Goal: Check status: Check status

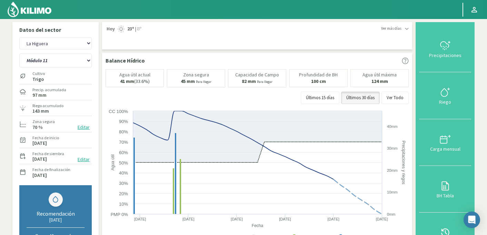
select select "1793: Object"
click at [58, 62] on select "Módulo 10 Módulo 11 Módulo 6 Módulo 7 Módulo 8 Módulo 9" at bounding box center [55, 60] width 72 height 14
click at [19, 53] on select "Módulo 10 Módulo 11 Módulo 6 Módulo 7 Módulo 8 Módulo 9" at bounding box center [55, 60] width 72 height 14
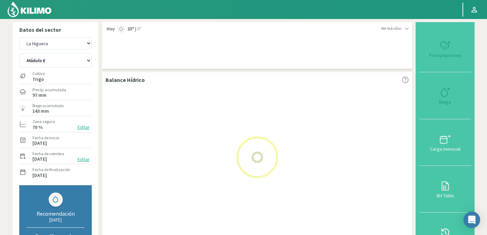
select select "37: Object"
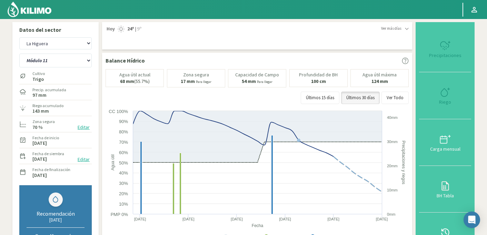
select select "2068: Object"
click at [52, 60] on select "Módulo 10 Módulo 11 Módulo 6 Módulo 7 Módulo 8 Módulo 9" at bounding box center [55, 60] width 72 height 14
click at [19, 53] on select "Módulo 10 Módulo 11 Módulo 6 Módulo 7 Módulo 8 Módulo 9" at bounding box center [55, 60] width 72 height 14
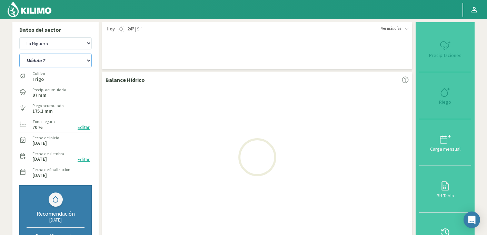
select select "44: Object"
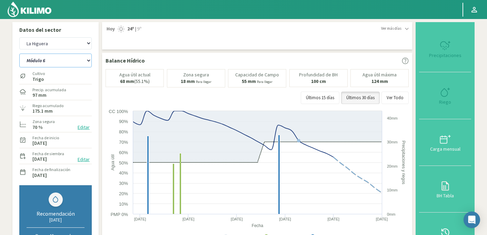
select select "2343: Object"
click at [51, 61] on select "Módulo 10 Módulo 11 Módulo 6 Módulo 7 Módulo 8 Módulo 9" at bounding box center [55, 60] width 72 height 14
click at [19, 53] on select "Módulo 10 Módulo 11 Módulo 6 Módulo 7 Módulo 8 Módulo 9" at bounding box center [55, 60] width 72 height 14
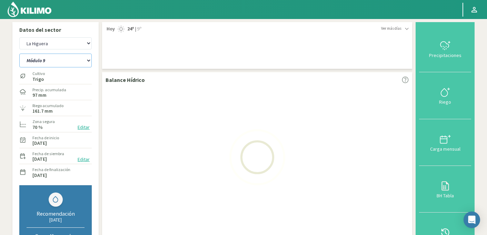
select select "51: Object"
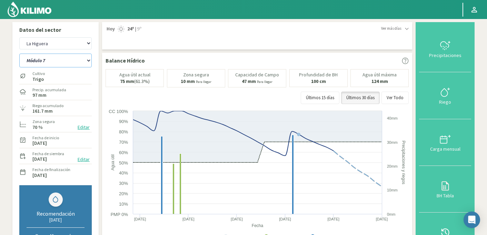
select select "2618: Object"
click at [69, 62] on select "Módulo 10 Módulo 11 Módulo 6 Módulo 7 Módulo 8 Módulo 9" at bounding box center [55, 60] width 72 height 14
click at [19, 53] on select "Módulo 10 Módulo 11 Módulo 6 Módulo 7 Módulo 8 Módulo 9" at bounding box center [55, 60] width 72 height 14
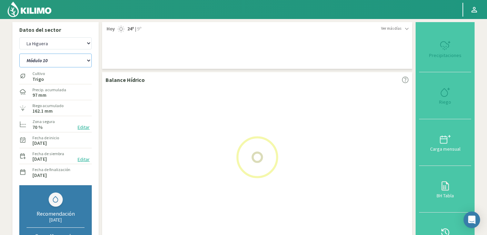
select select "59: Object"
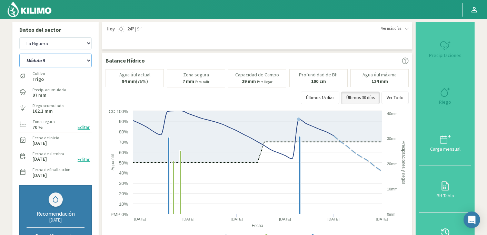
select select "2893: Object"
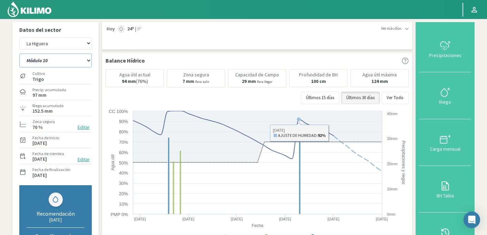
click at [61, 58] on select "Módulo 10 Módulo 11 Módulo 6 Módulo 7 Módulo 8 Módulo 9" at bounding box center [55, 60] width 72 height 14
click at [19, 53] on select "Módulo 10 Módulo 11 Módulo 6 Módulo 7 Módulo 8 Módulo 9" at bounding box center [55, 60] width 72 height 14
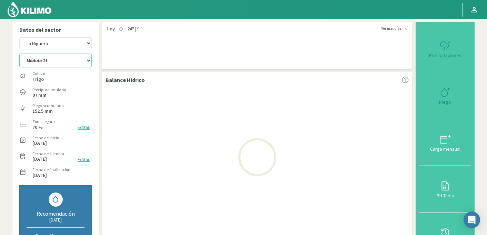
select select "60: Object"
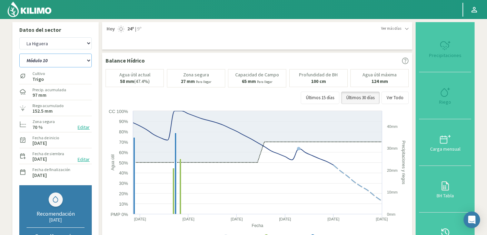
select select "3168: Object"
select select "67: Object"
